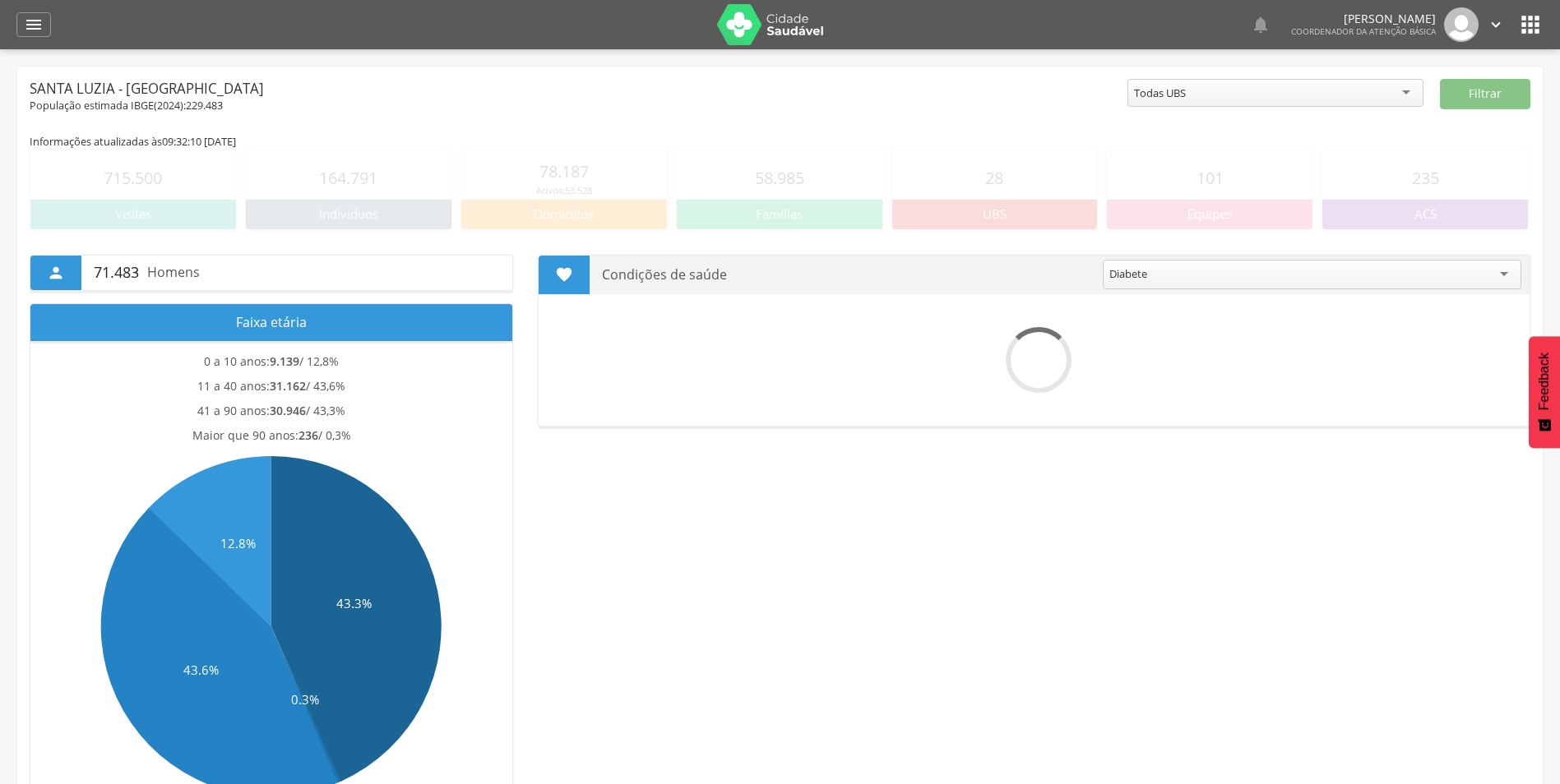
click at [1380, 87] on div "Todas UBS" at bounding box center [1276, 93] width 296 height 28
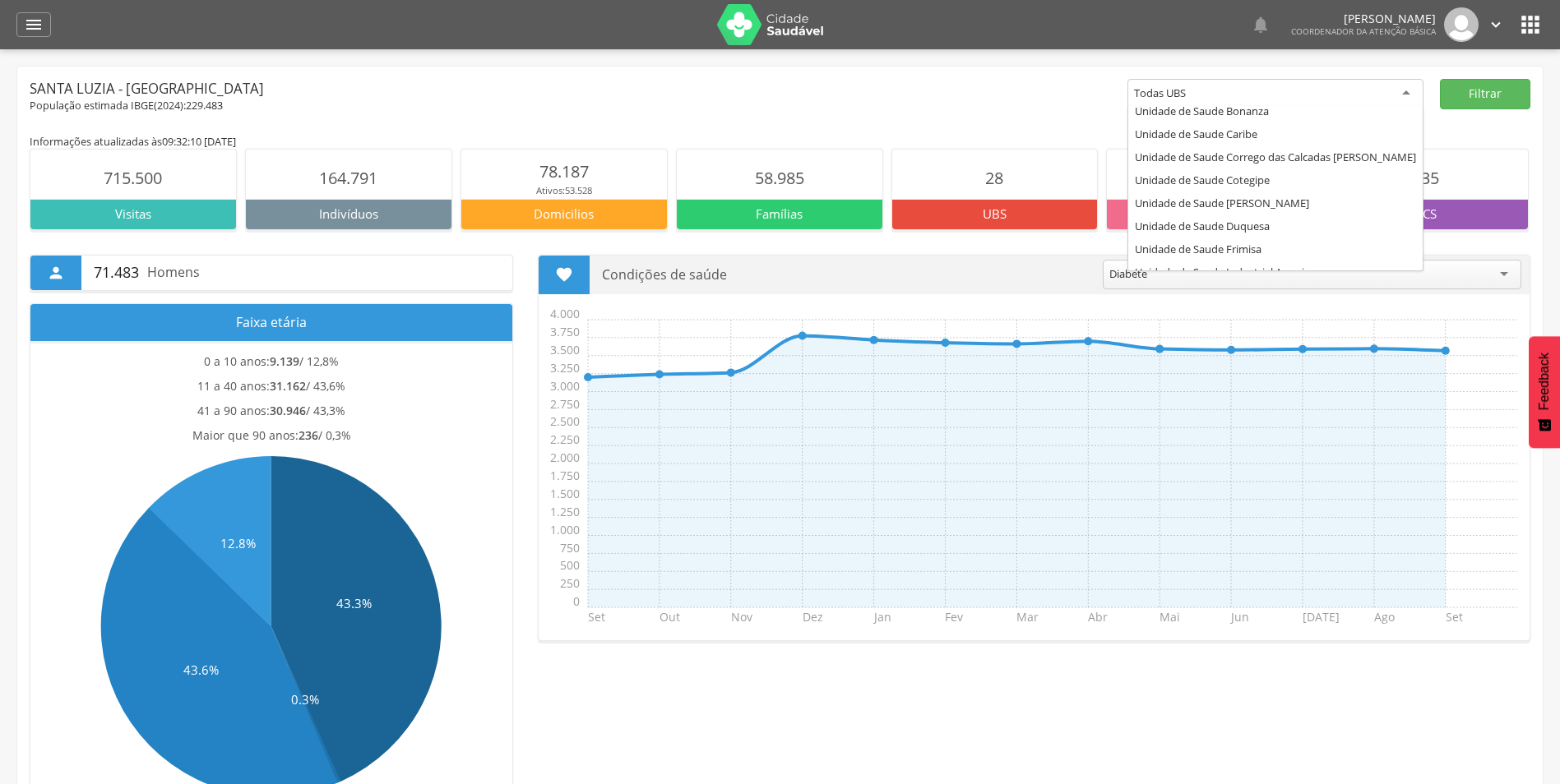
scroll to position [164, 0]
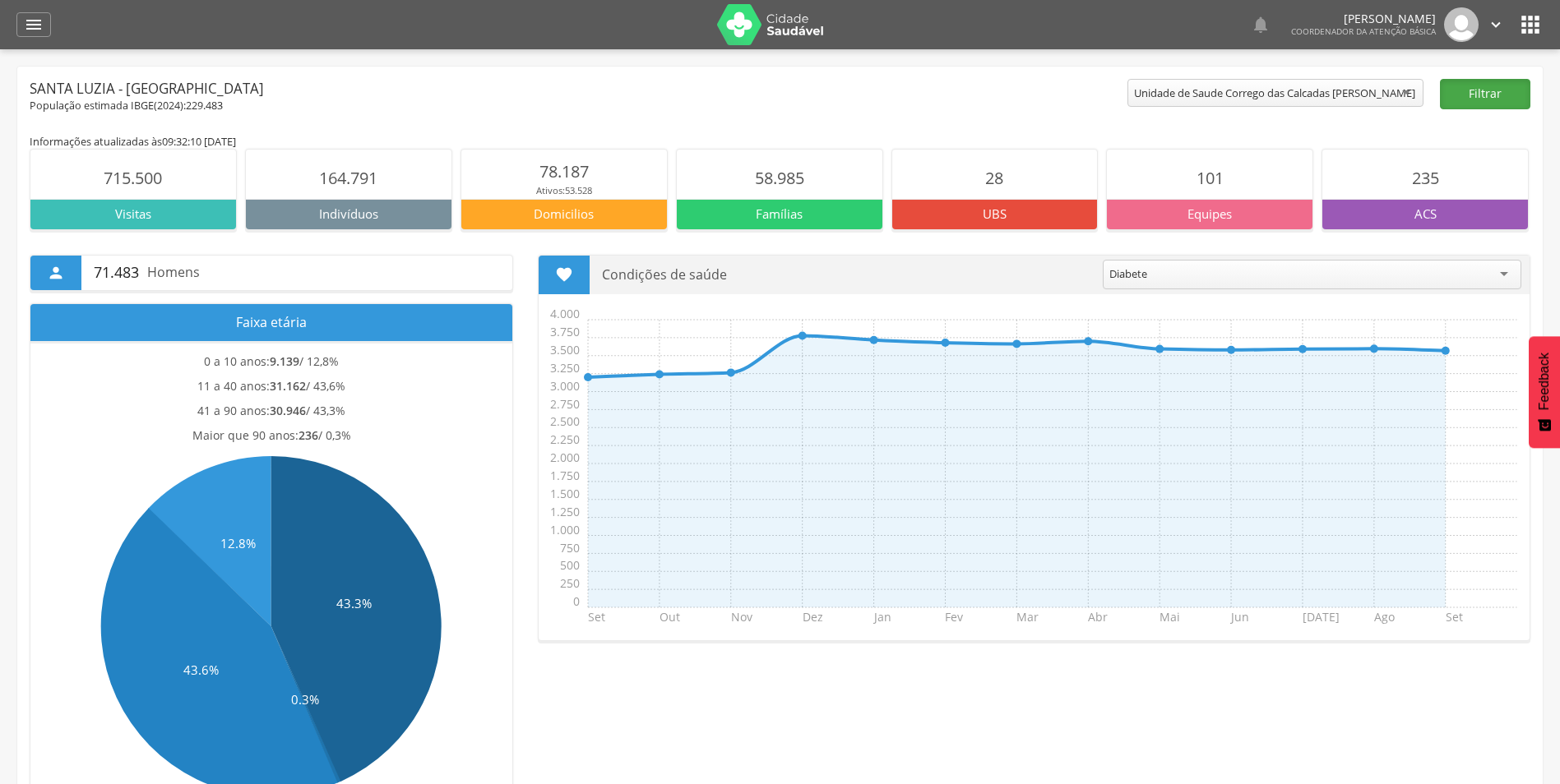
click at [1496, 97] on button "Filtrar" at bounding box center [1486, 94] width 91 height 30
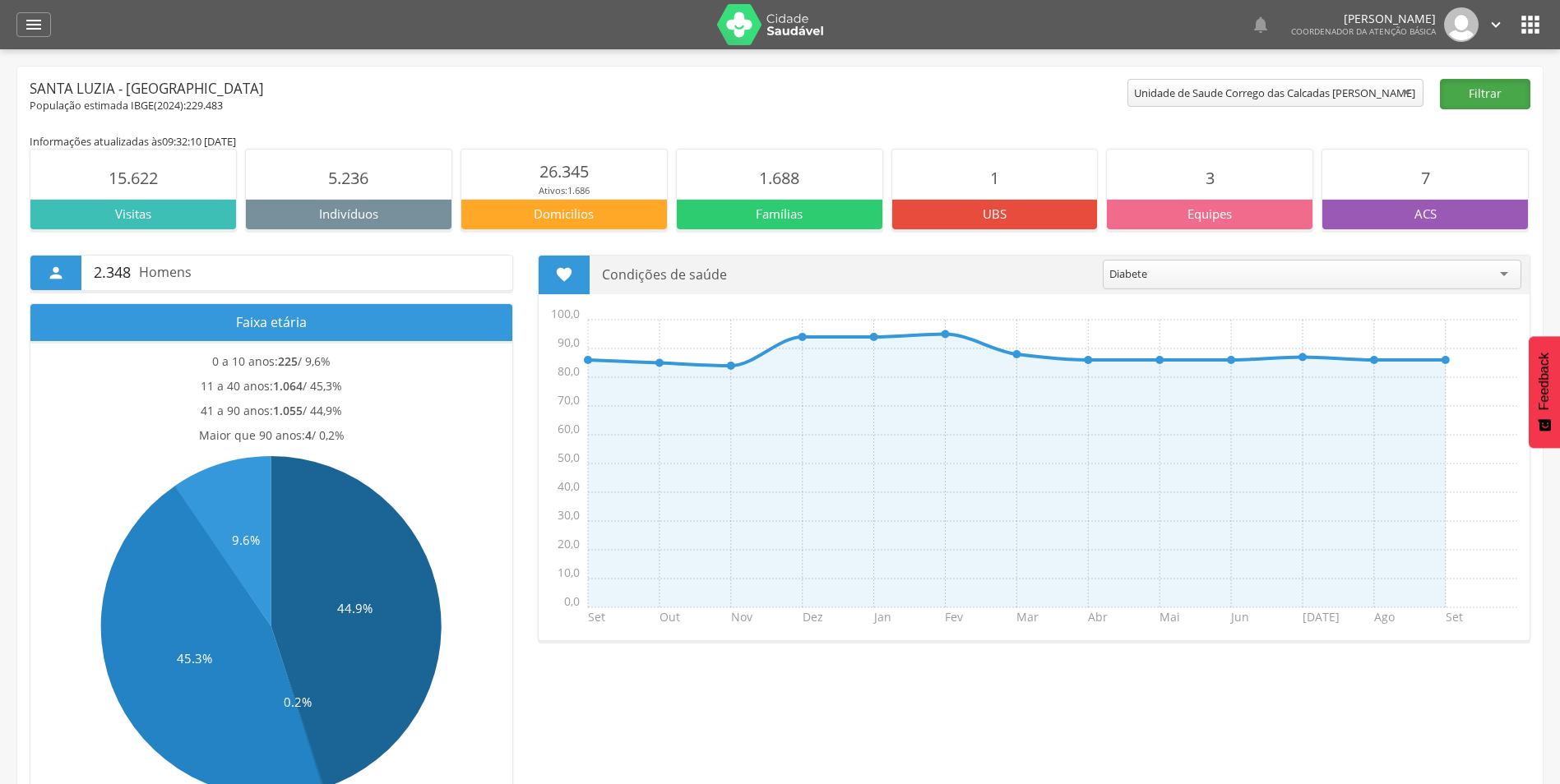
click at [1476, 108] on button "Filtrar" at bounding box center [1486, 94] width 91 height 30
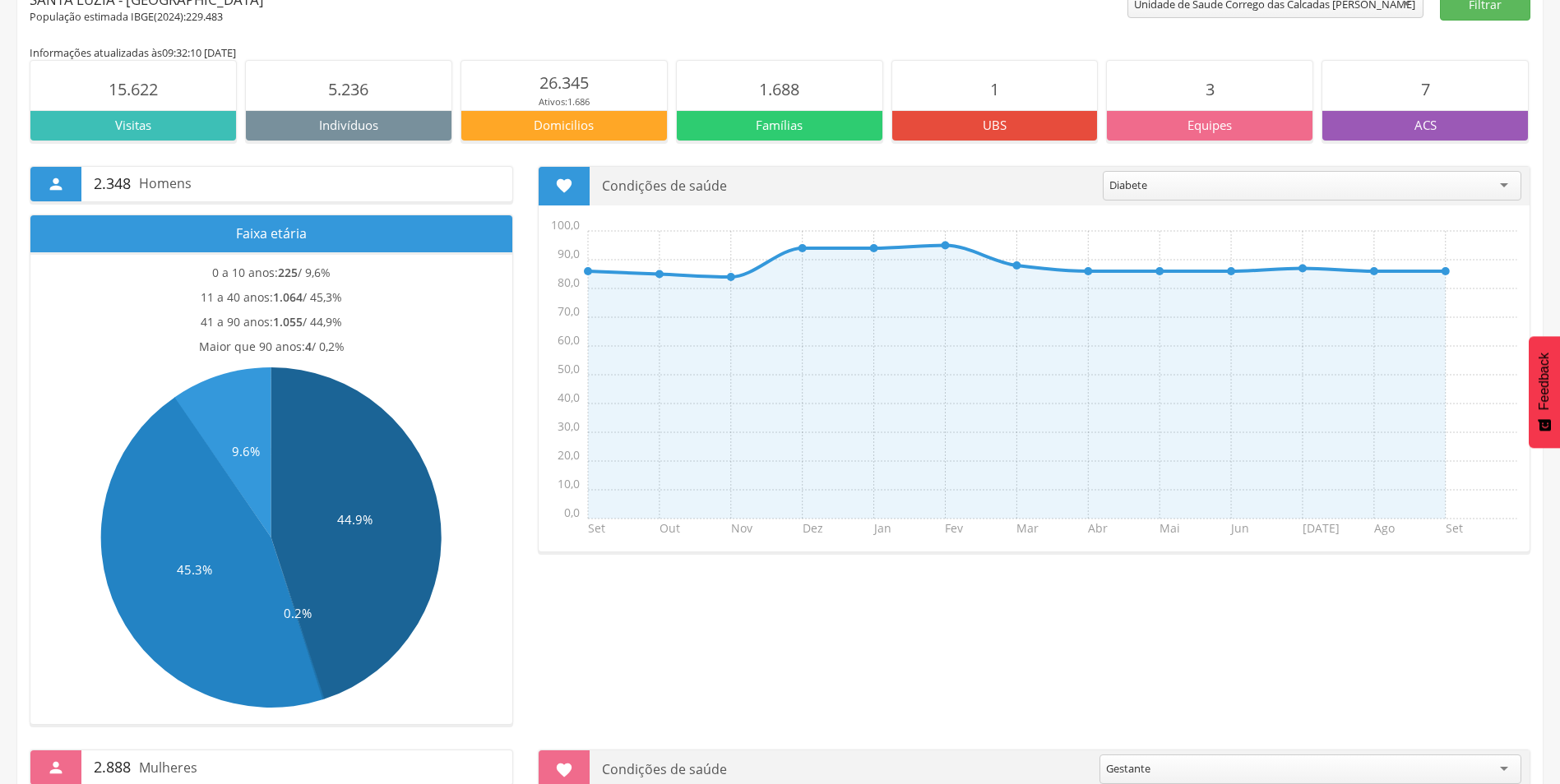
scroll to position [0, 0]
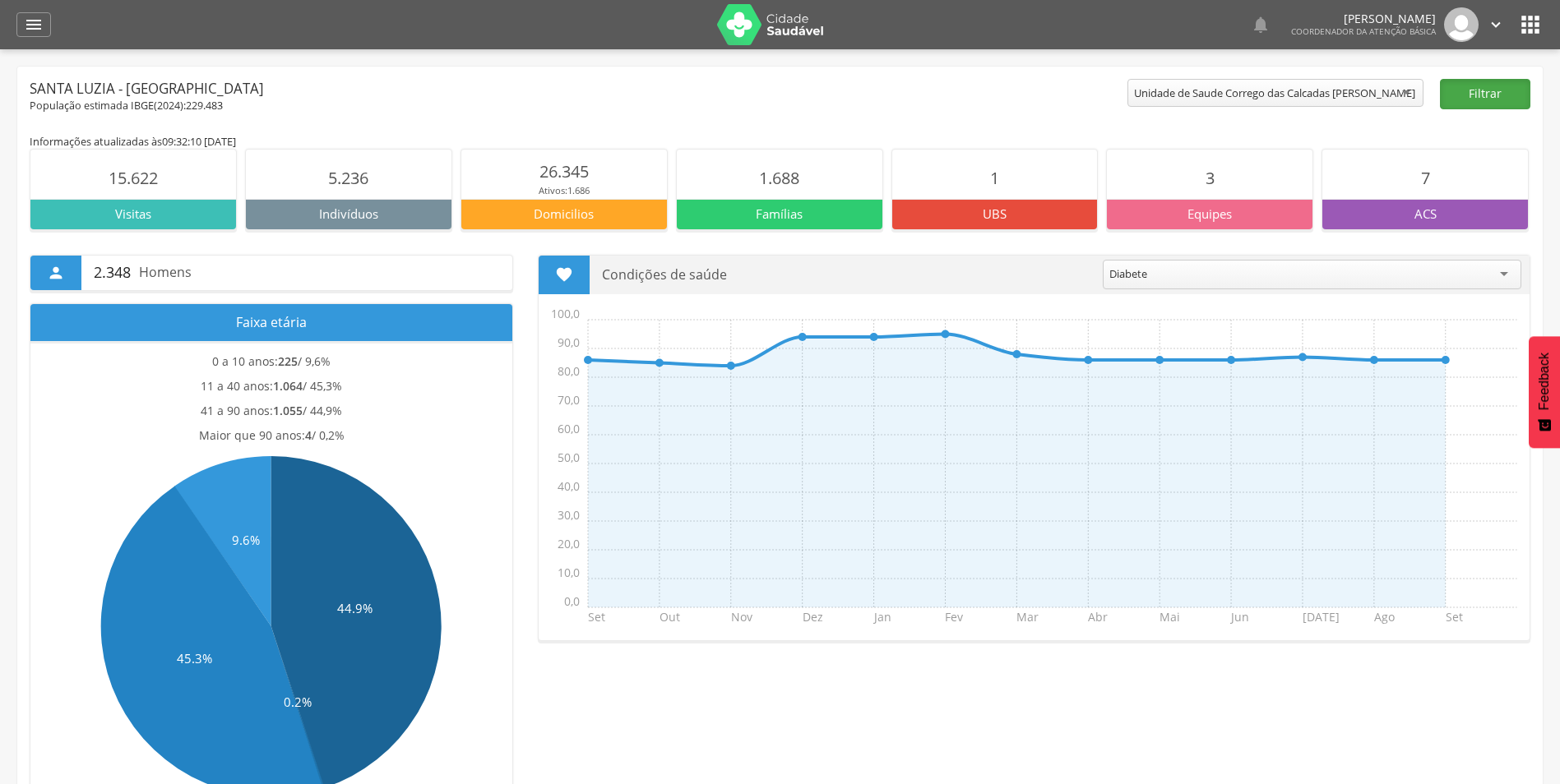
click at [1498, 99] on button "Filtrar" at bounding box center [1486, 94] width 91 height 30
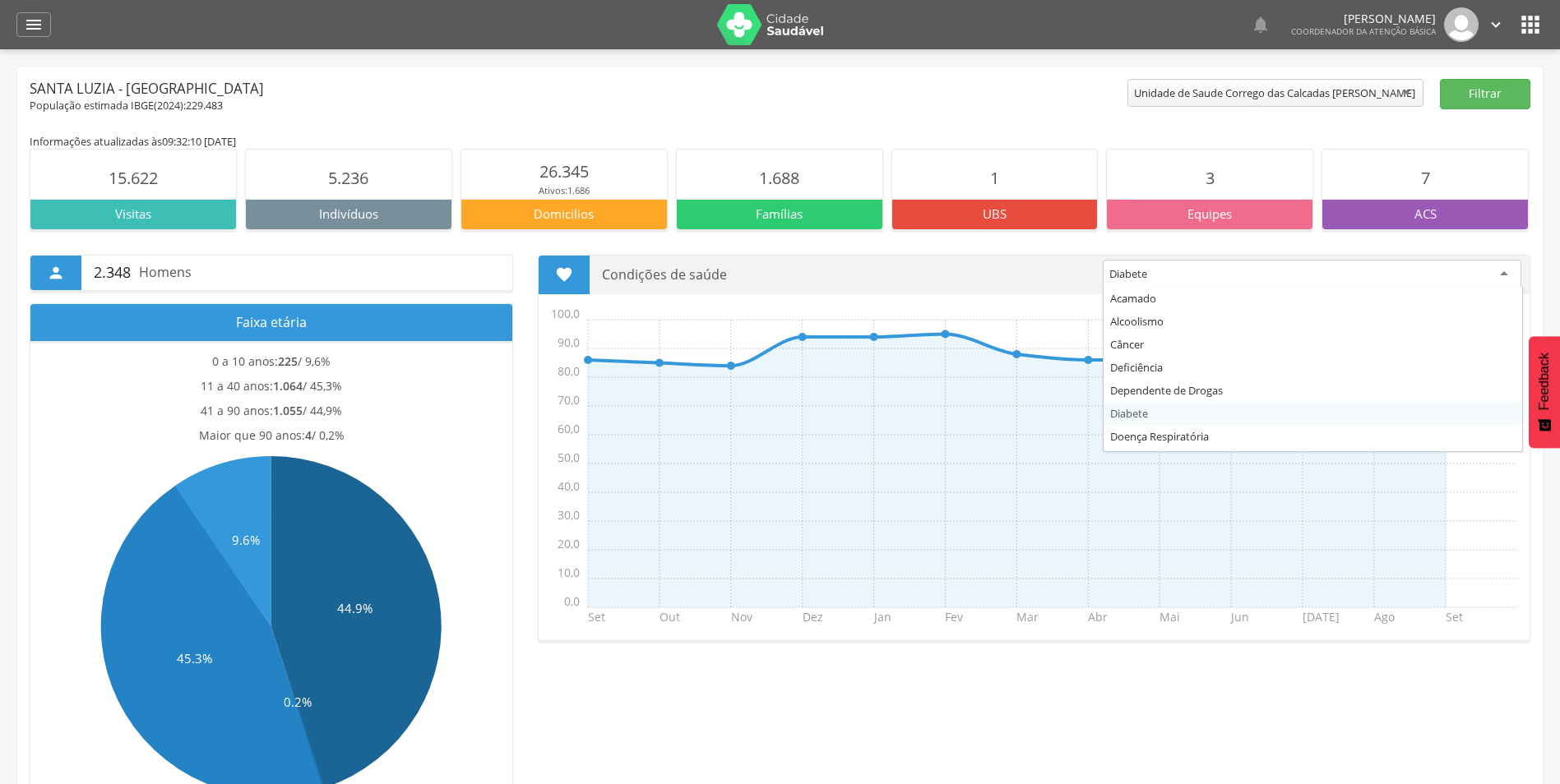
click at [1148, 280] on input "select-one" at bounding box center [1149, 275] width 3 height 15
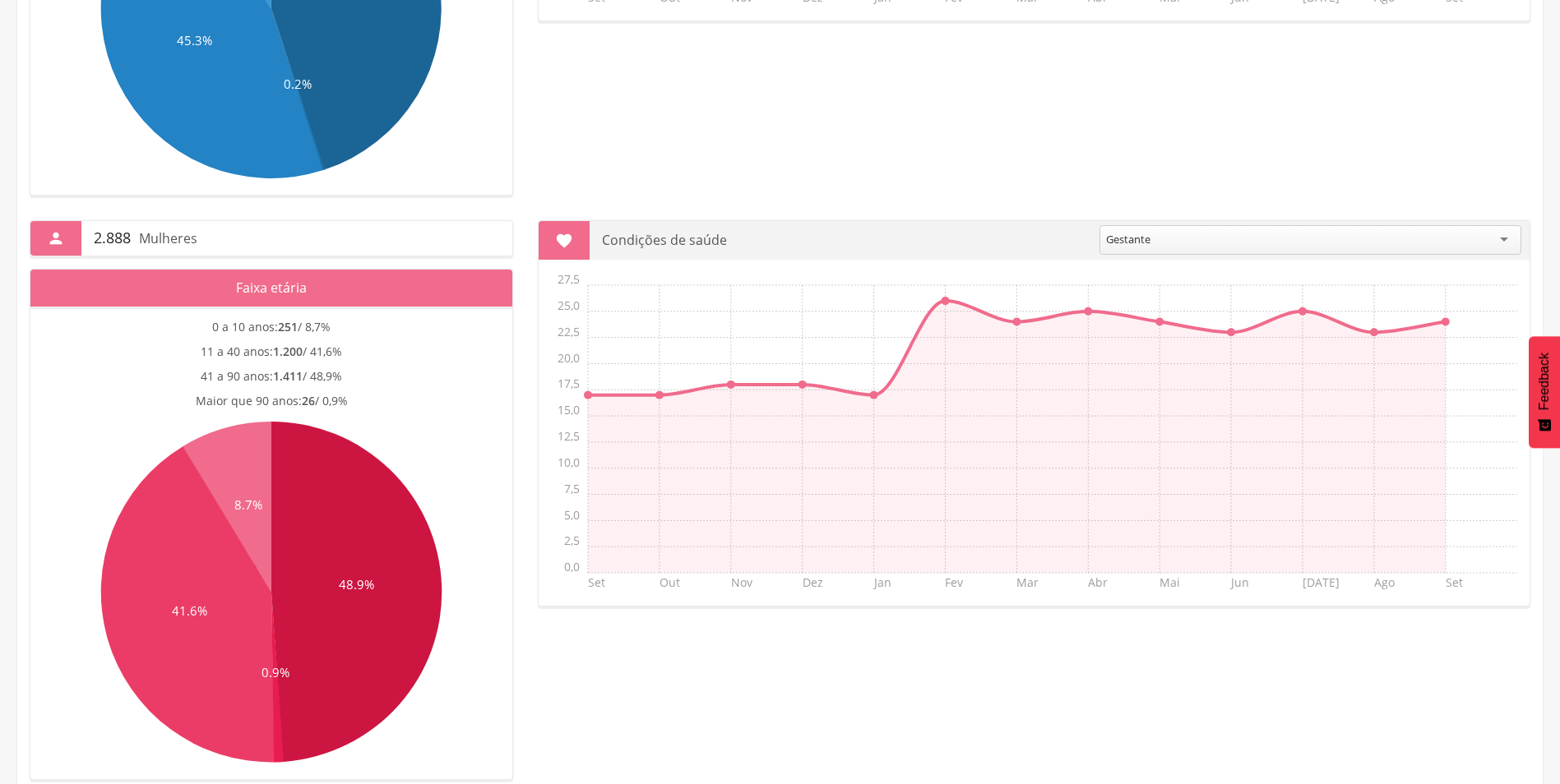
scroll to position [656, 0]
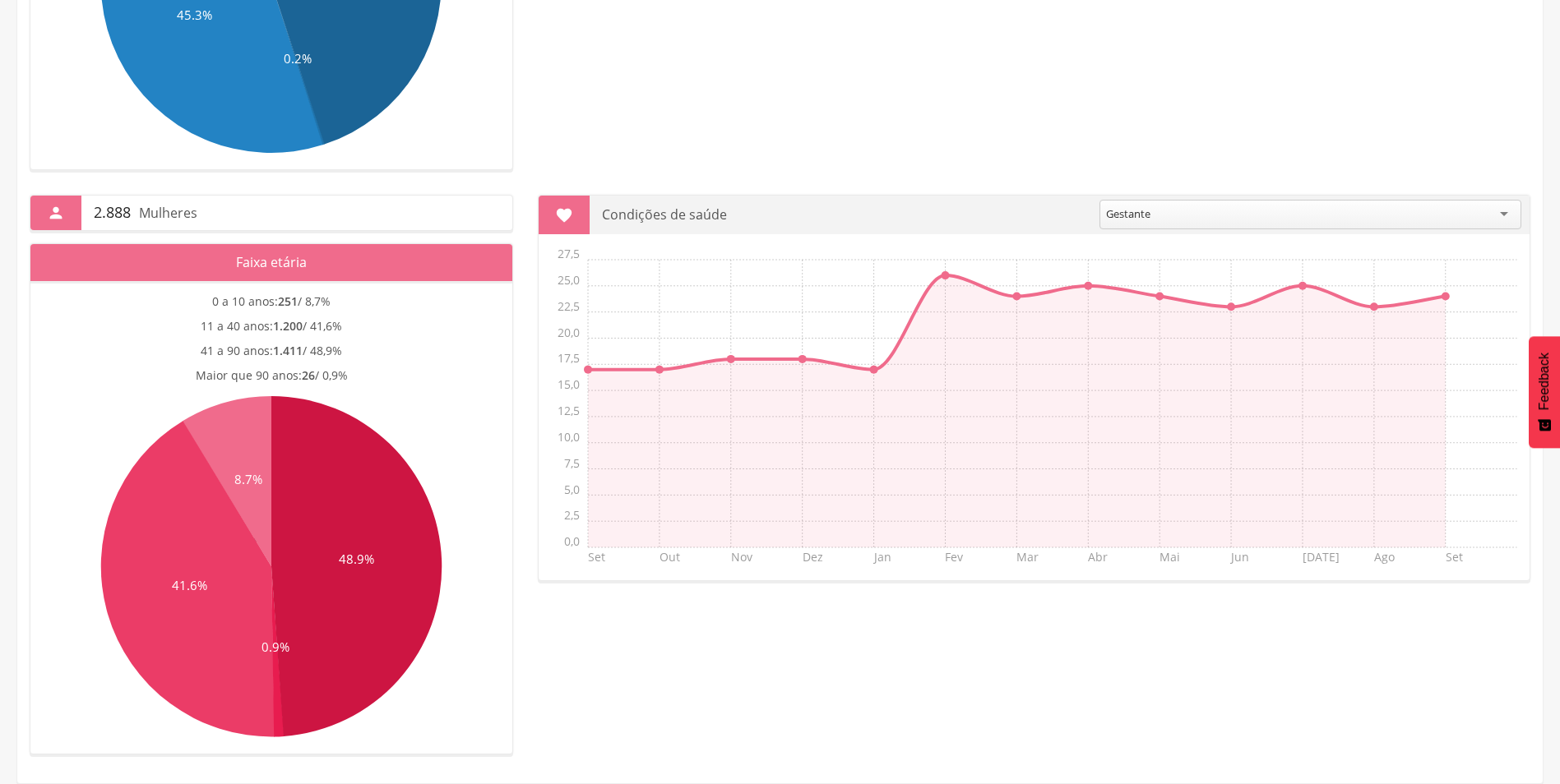
click at [1152, 220] on input "select-one" at bounding box center [1153, 215] width 3 height 15
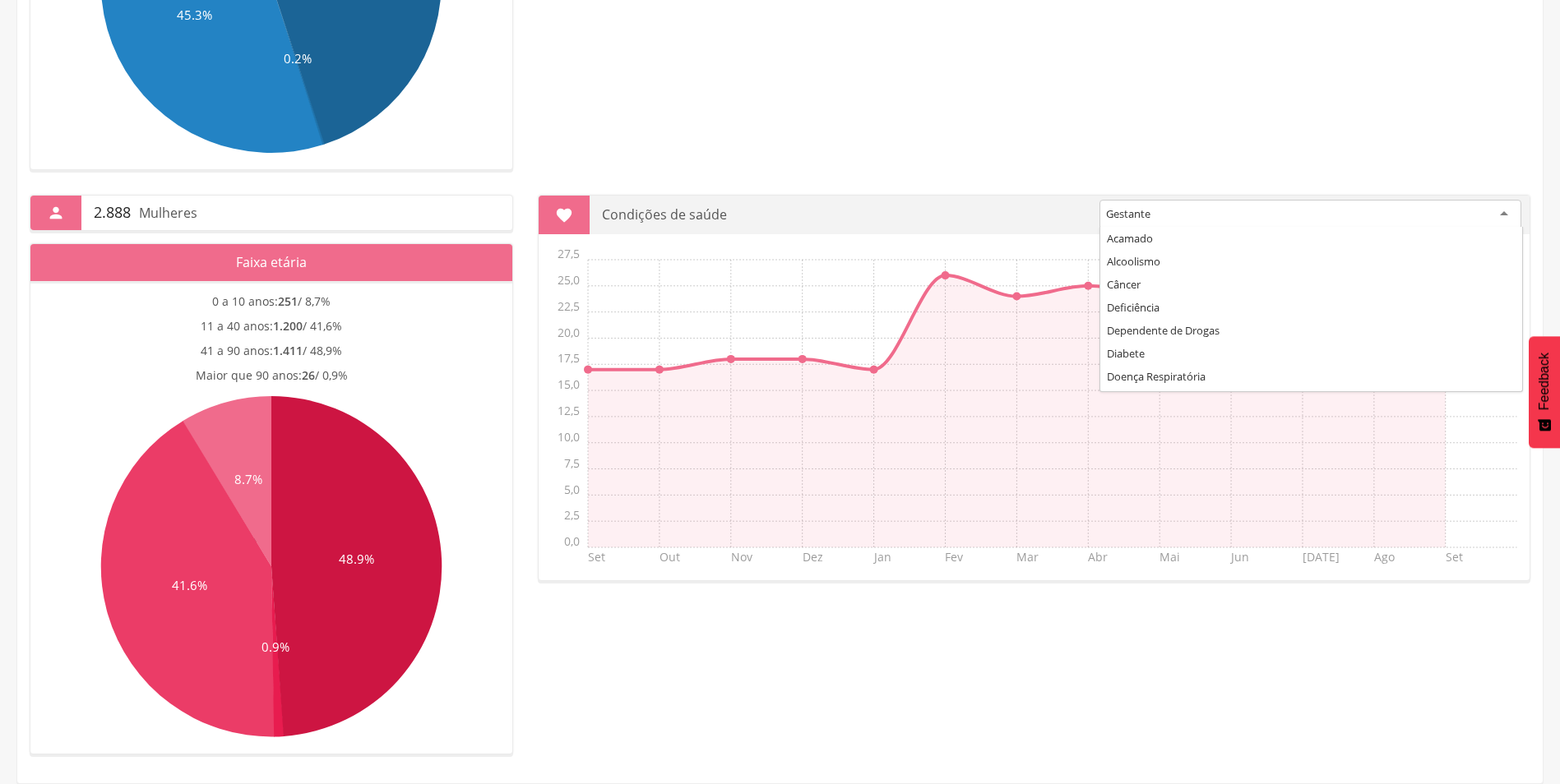
scroll to position [66, 0]
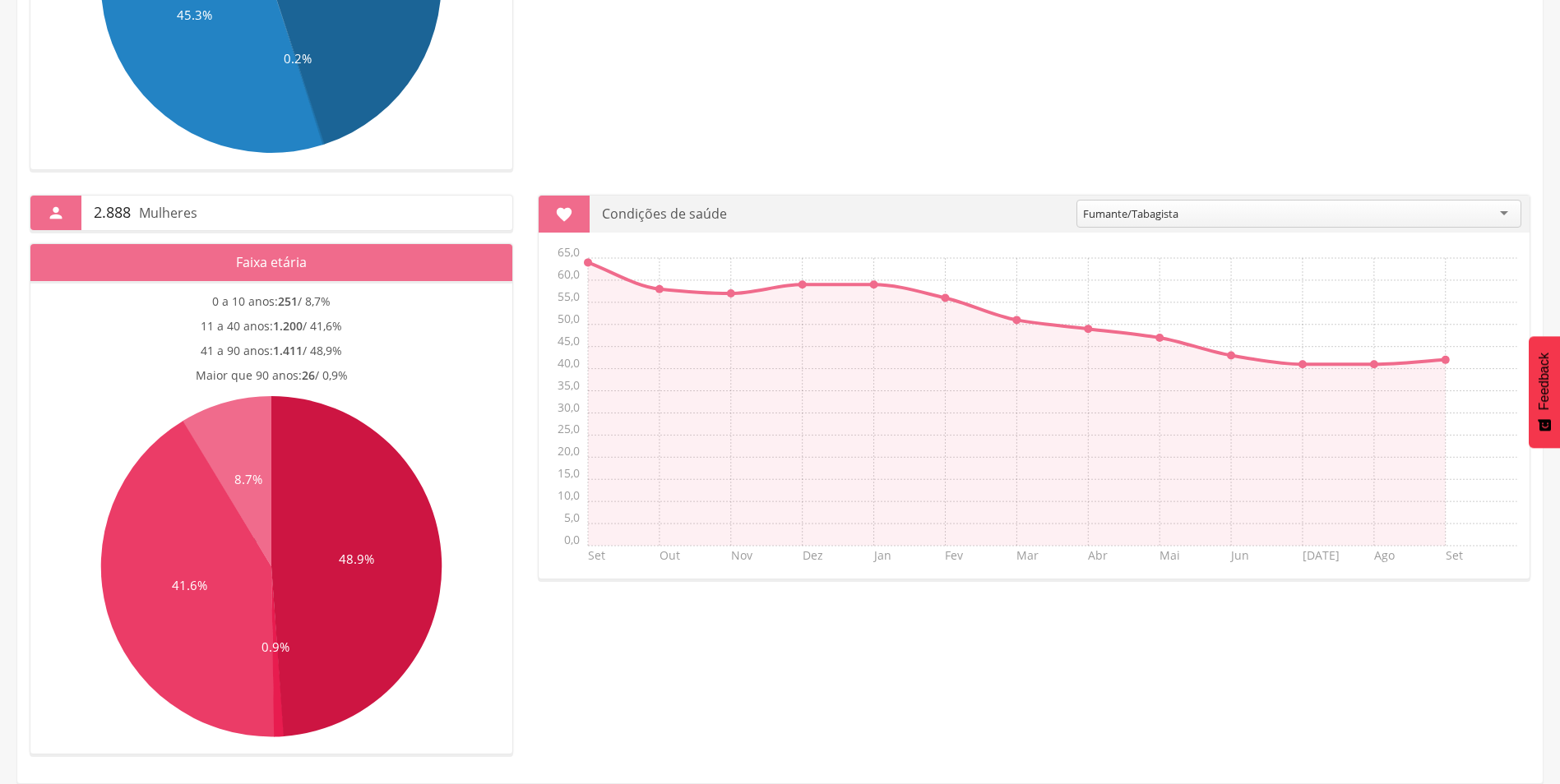
click at [1442, 360] on icon "Set Out Nov Dez Jan Fev Mar Abr Mai Jun [DATE] Ago Set 0,0 5,0 10,0 15,0 20,0 2…" at bounding box center [1039, 410] width 983 height 329
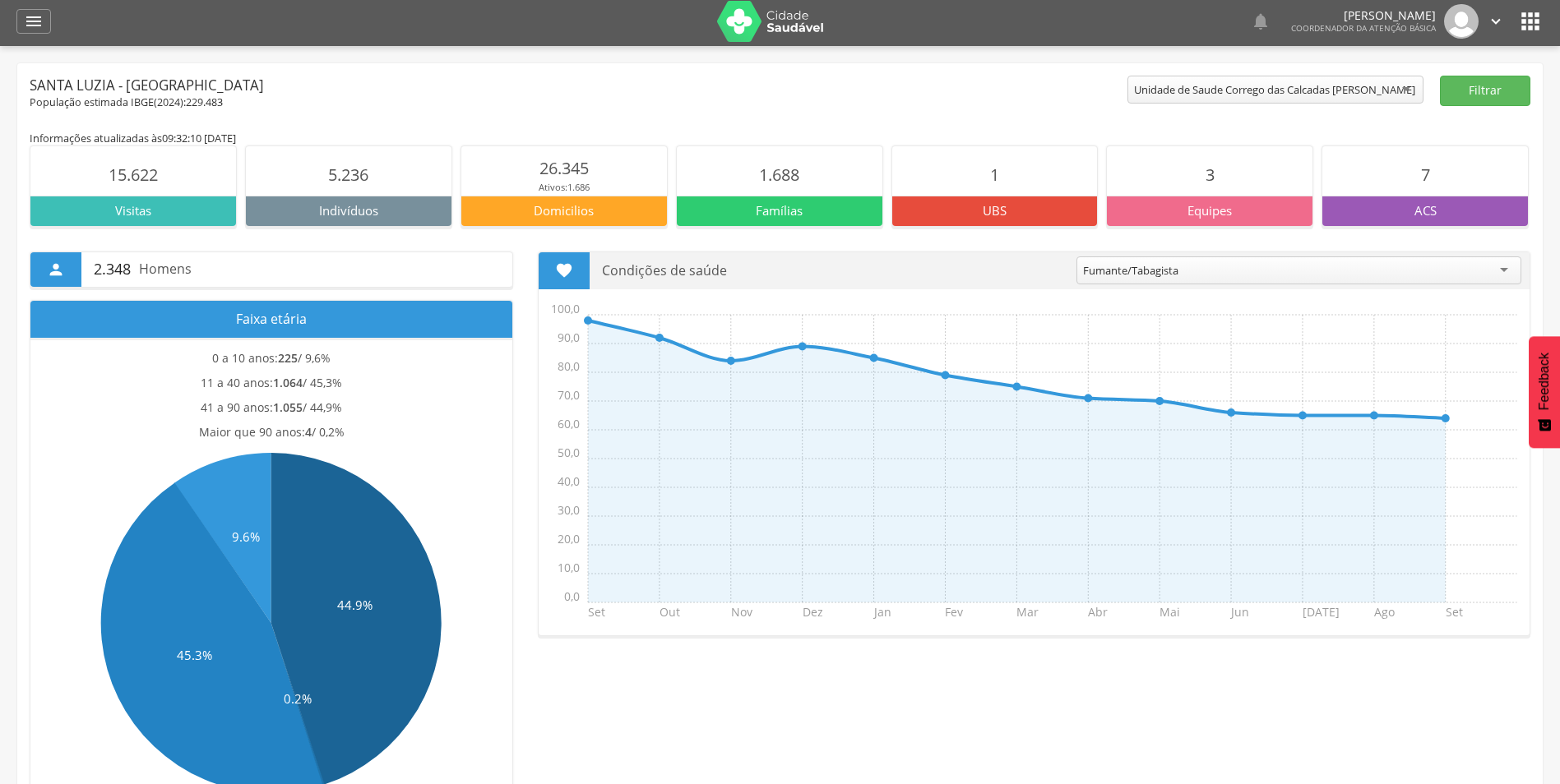
scroll to position [0, 0]
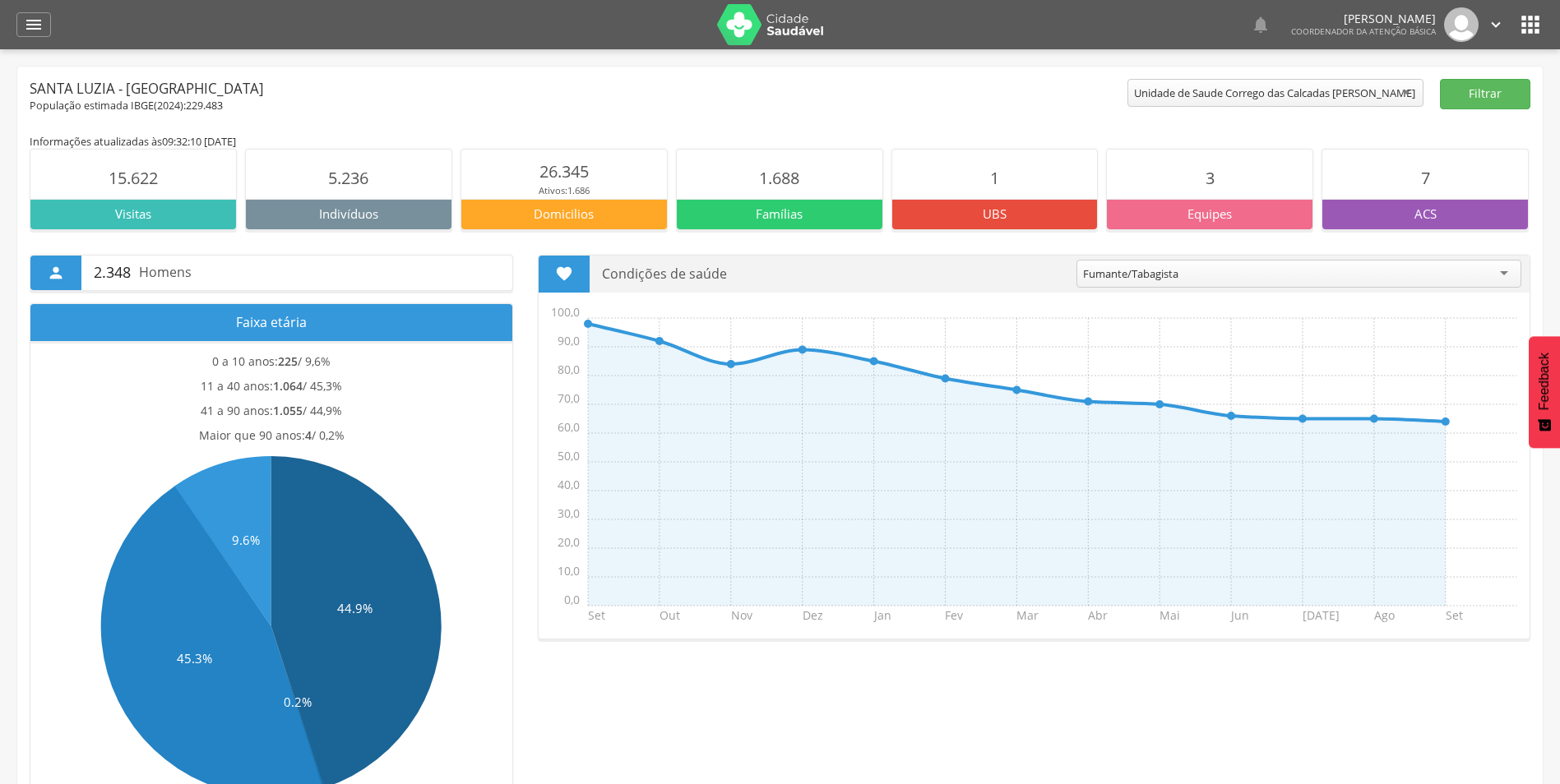
click at [1327, 288] on div "Fumante/Tabagista" at bounding box center [1299, 274] width 445 height 28
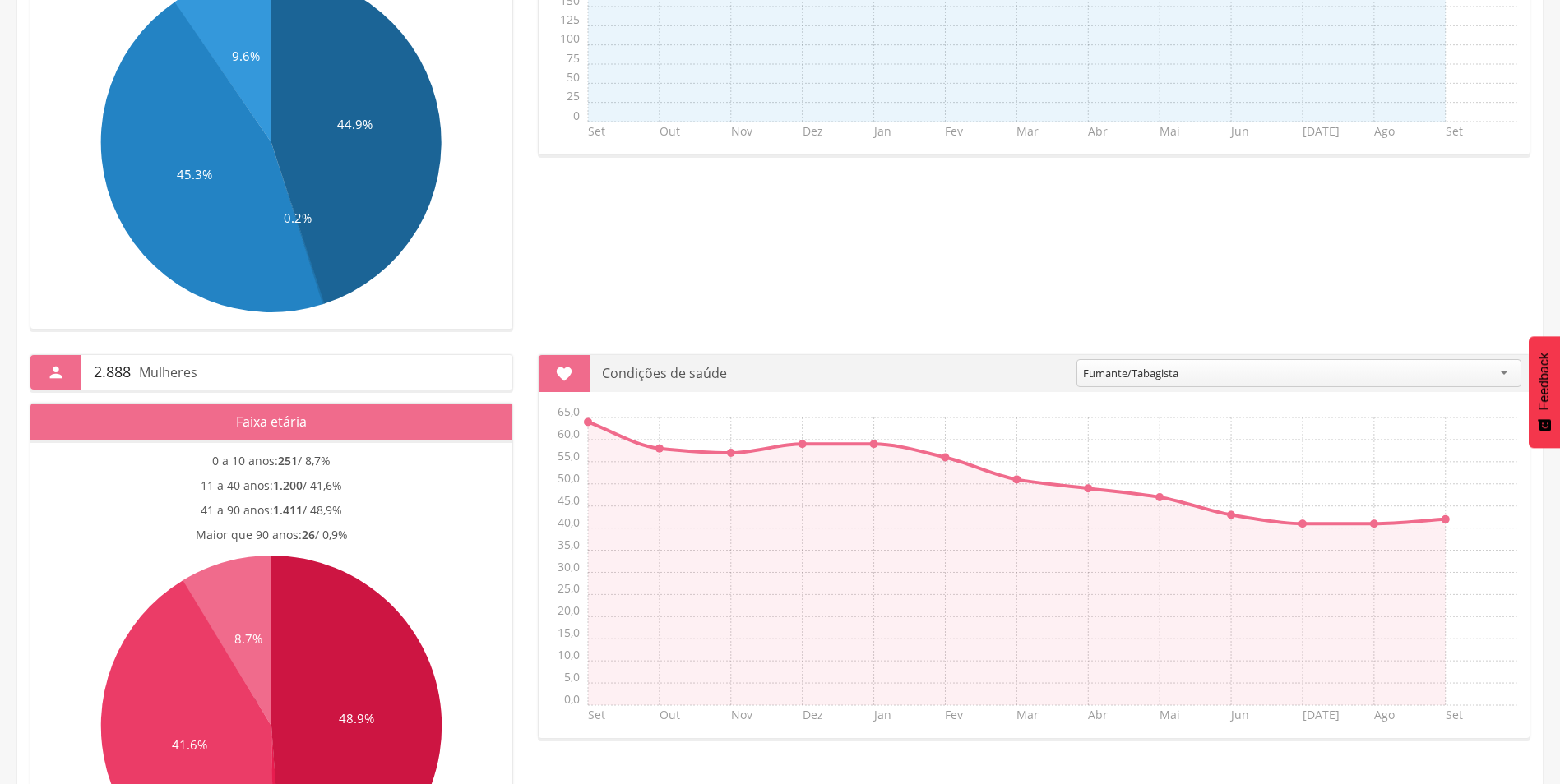
scroll to position [656, 0]
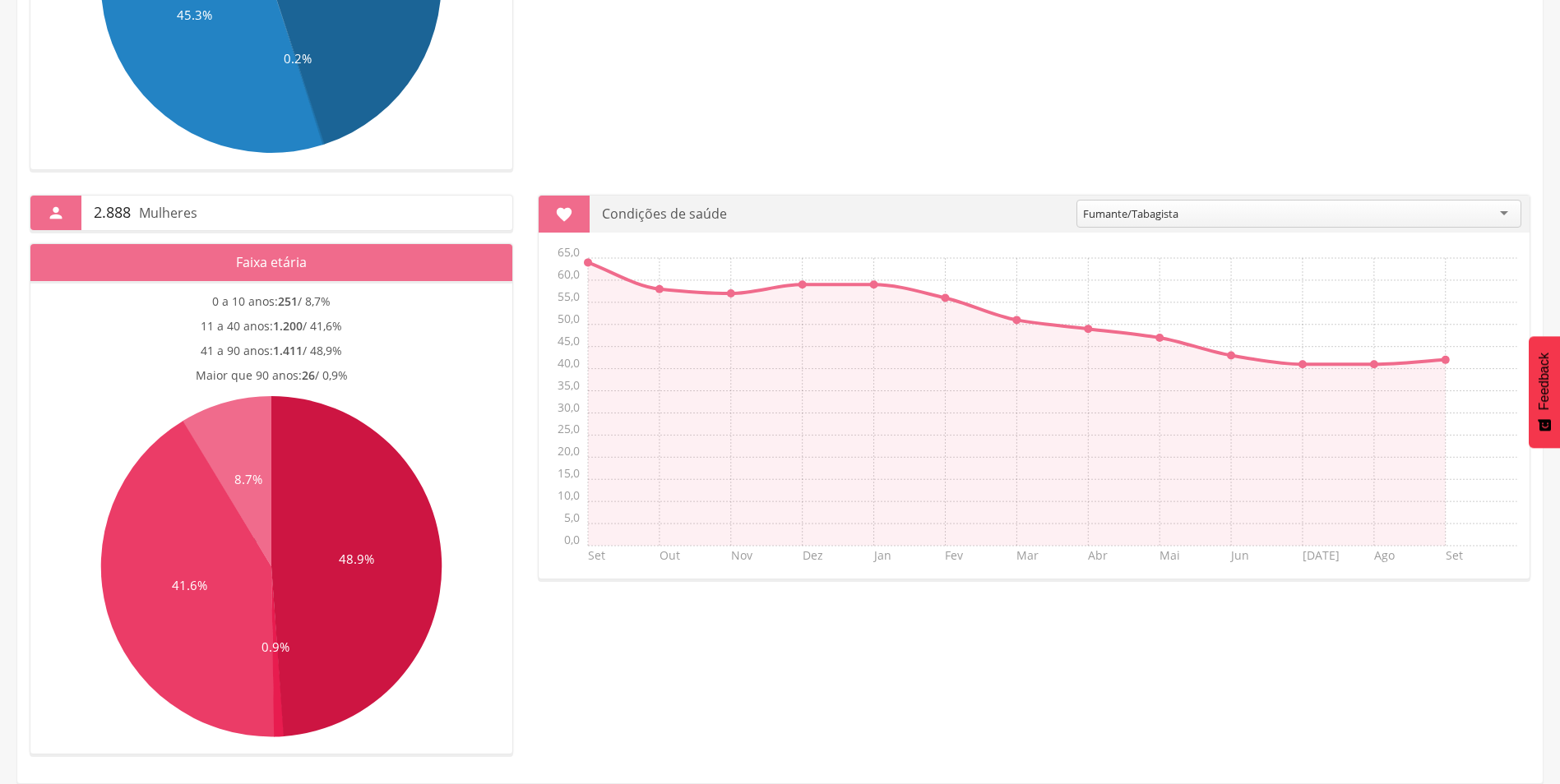
click at [1288, 215] on div "Fumante/Tabagista" at bounding box center [1299, 214] width 445 height 28
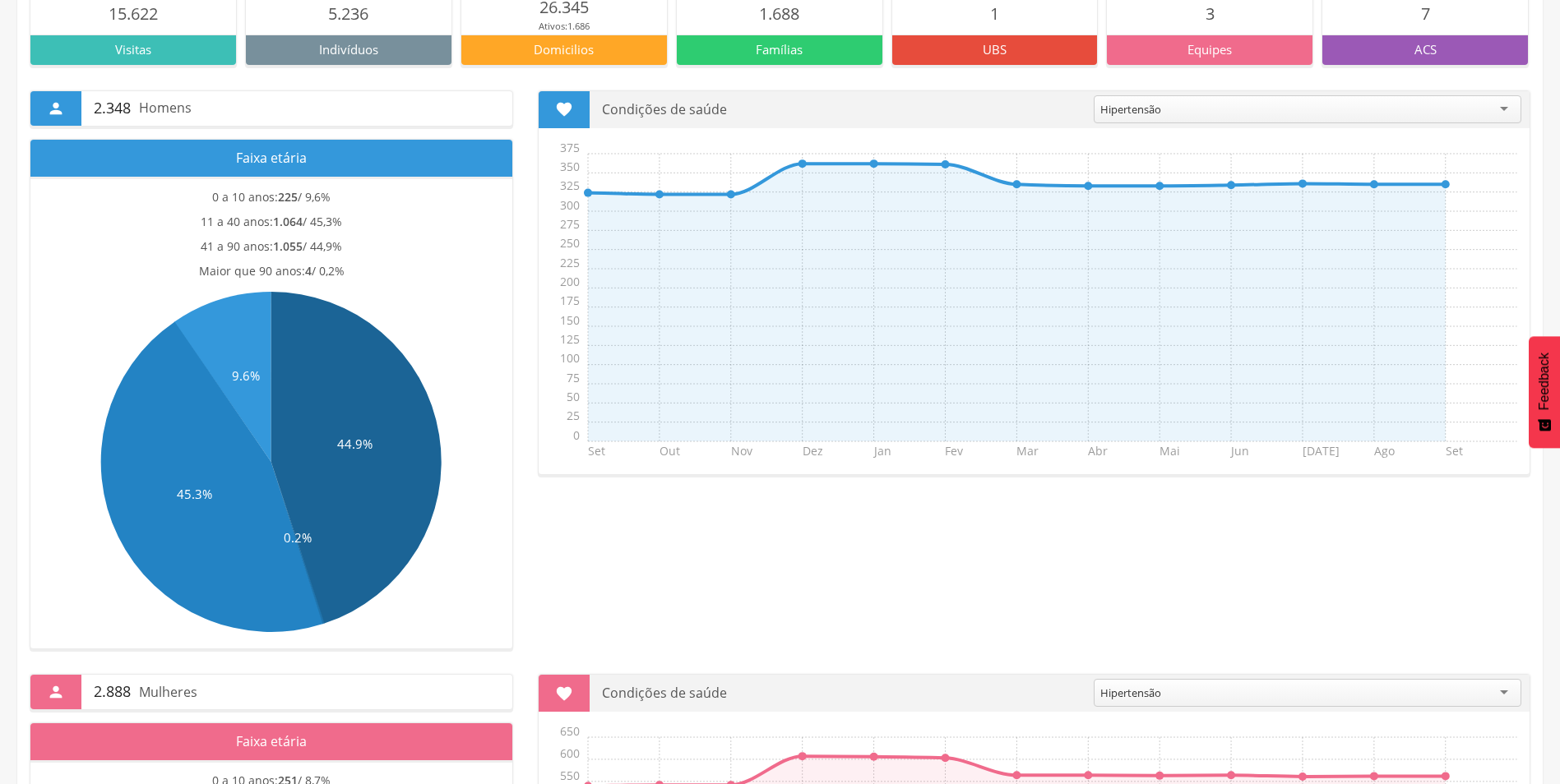
scroll to position [0, 0]
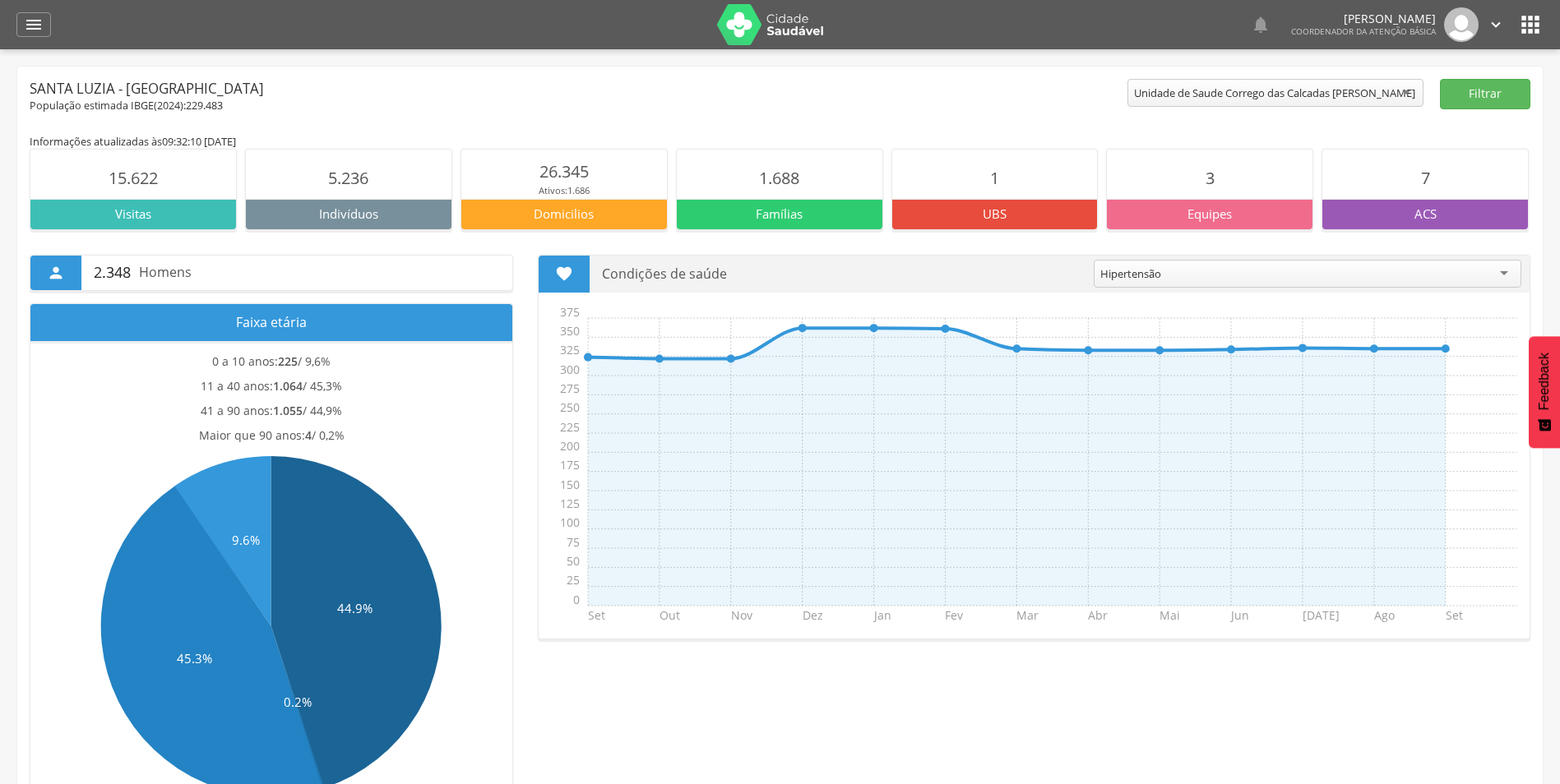
click at [1523, 30] on icon "" at bounding box center [1530, 24] width 26 height 26
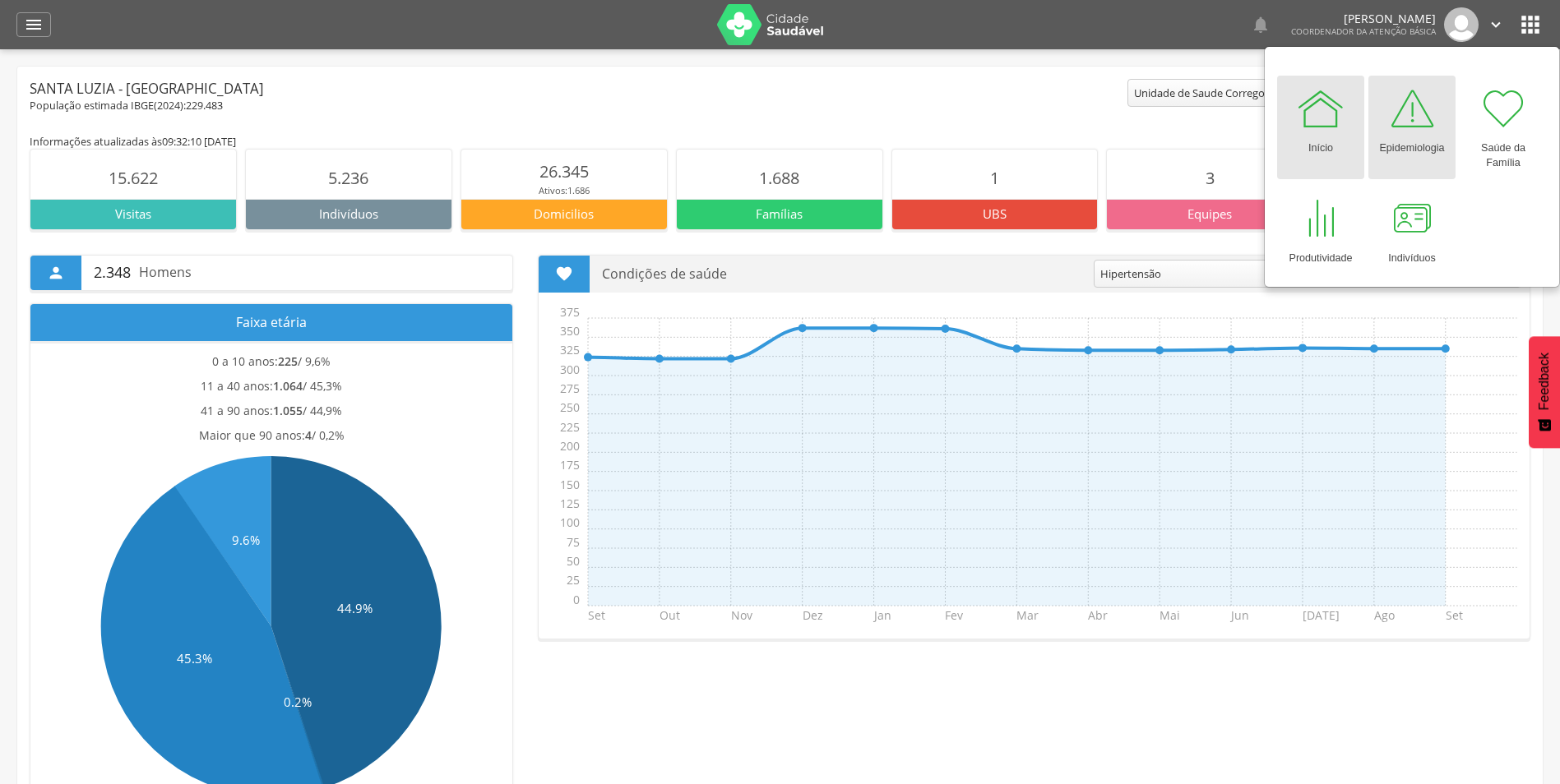
click at [1432, 131] on div at bounding box center [1412, 108] width 49 height 49
